Goal: Answer question/provide support

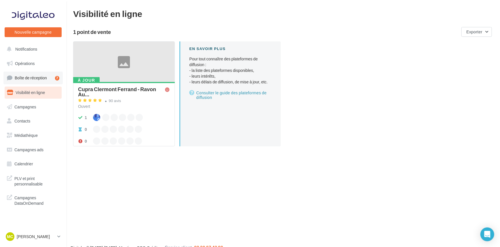
click at [31, 77] on span "Boîte de réception" at bounding box center [31, 77] width 32 height 5
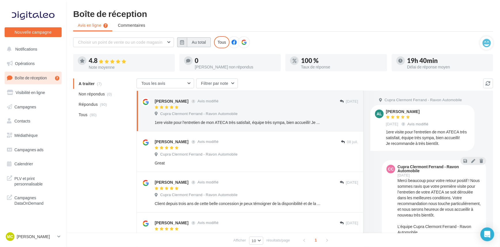
click at [190, 41] on button "Au total" at bounding box center [199, 42] width 24 height 10
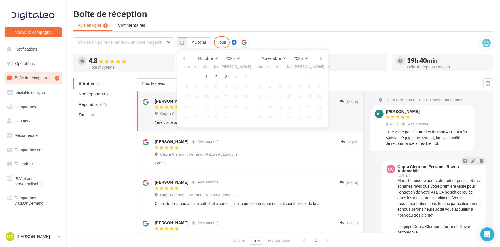
click at [184, 56] on button "button" at bounding box center [184, 58] width 5 height 8
click at [186, 75] on button "1" at bounding box center [186, 77] width 9 height 9
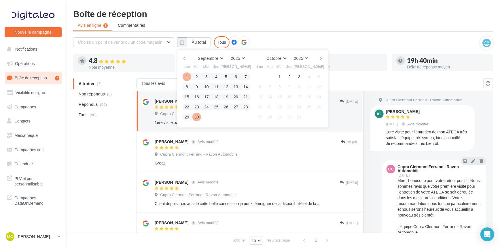
click at [199, 115] on button "30" at bounding box center [196, 117] width 9 height 9
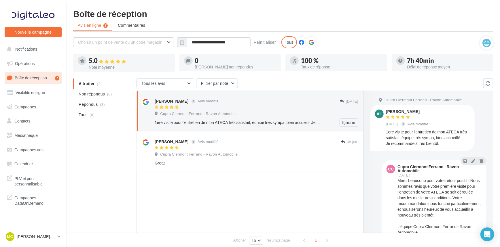
click at [300, 116] on div "Cupra Clermont Ferrand - Ravon Automobile" at bounding box center [256, 114] width 203 height 6
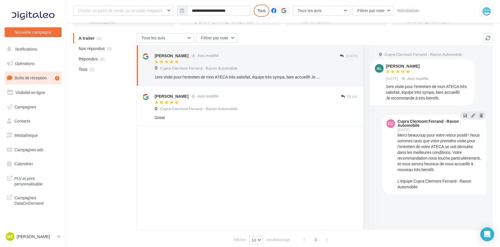
scroll to position [52, 0]
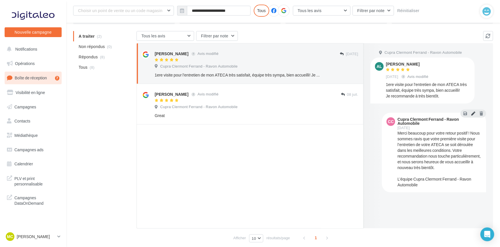
click at [474, 111] on button at bounding box center [473, 113] width 6 height 7
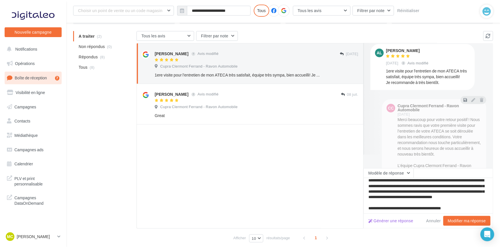
scroll to position [26, 0]
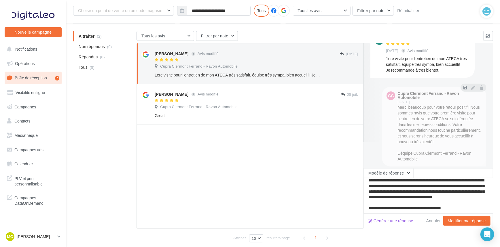
click at [469, 209] on textarea "**********" at bounding box center [427, 196] width 129 height 36
type textarea "**********"
click at [464, 218] on button "Modifier ma réponse" at bounding box center [466, 221] width 47 height 10
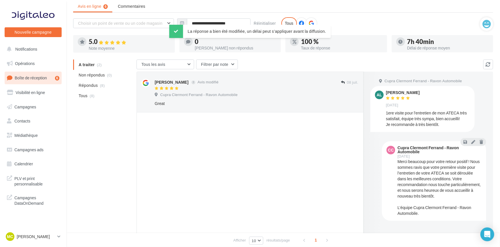
scroll to position [0, 0]
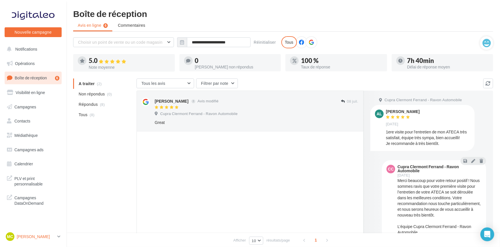
click at [43, 234] on p "[PERSON_NAME]" at bounding box center [36, 237] width 38 height 6
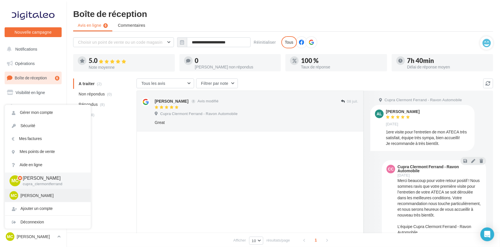
click at [38, 198] on p "[PERSON_NAME]" at bounding box center [51, 196] width 63 height 6
